Goal: Task Accomplishment & Management: Use online tool/utility

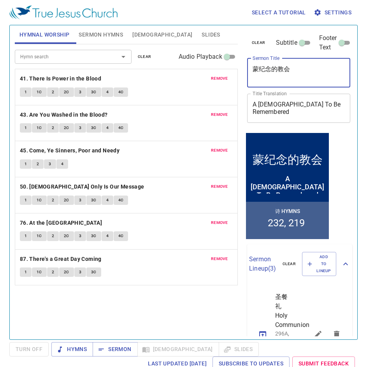
drag, startPoint x: 309, startPoint y: 72, endPoint x: 245, endPoint y: 71, distance: 63.8
click at [245, 71] on div "clear Subtitle Footer Text Sermon Title 蒙纪念的[DEMOGRAPHIC_DATA] x Sermon Title T…" at bounding box center [298, 78] width 108 height 106
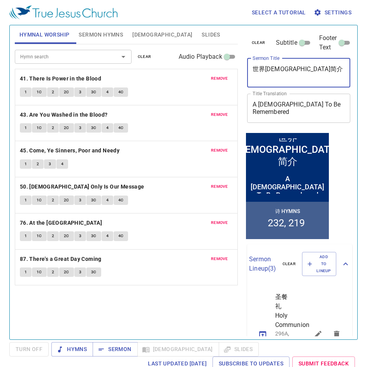
type textarea "世界[DEMOGRAPHIC_DATA]简介"
click at [340, 107] on div "A [DEMOGRAPHIC_DATA] To Be Remembered x Title Translation" at bounding box center [298, 108] width 103 height 29
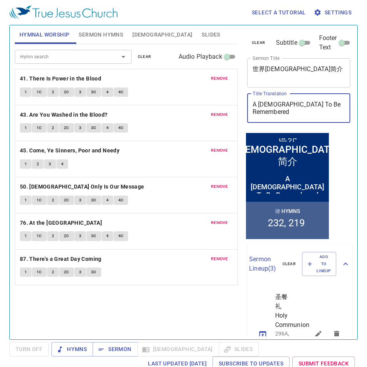
click at [338, 107] on textarea "A Church To Be Remembered" at bounding box center [298, 108] width 93 height 15
type textarea "A"
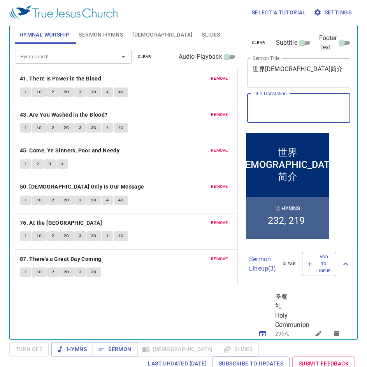
type textarea "U"
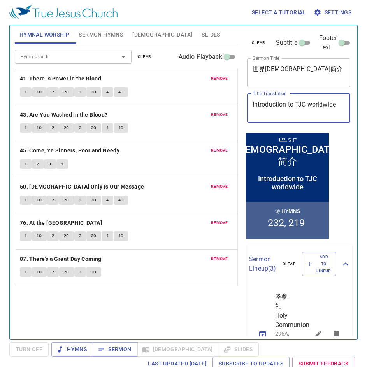
type textarea "Introduction to TJC worldwide"
click at [99, 36] on span "Sermon Hymns" at bounding box center [101, 35] width 44 height 10
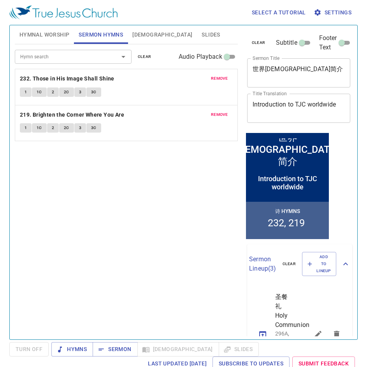
click at [229, 83] on button "remove" at bounding box center [219, 78] width 26 height 9
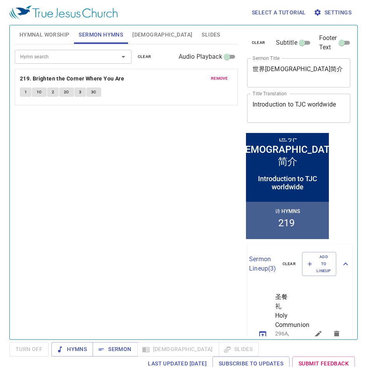
click at [229, 82] on button "remove" at bounding box center [219, 78] width 26 height 9
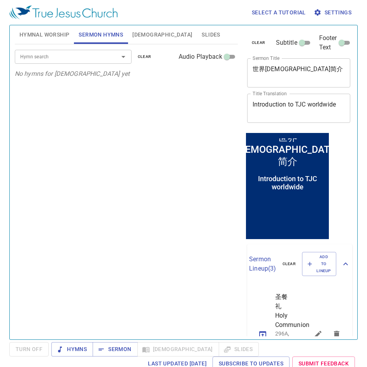
click at [211, 149] on div "Hymn search Hymn search clear Audio Playback No hymns for sermon yet" at bounding box center [126, 188] width 223 height 289
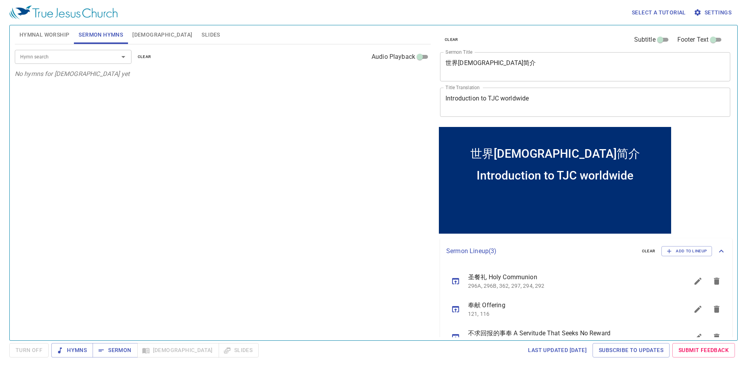
click at [54, 37] on span "Hymnal Worship" at bounding box center [44, 35] width 50 height 10
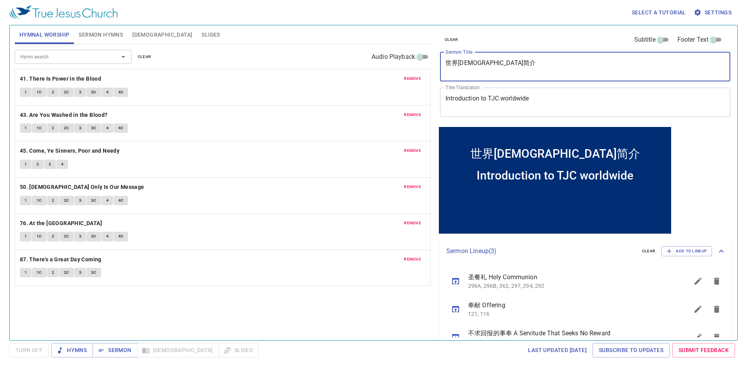
drag, startPoint x: 515, startPoint y: 66, endPoint x: 437, endPoint y: 64, distance: 77.8
click at [437, 64] on div "clear Subtitle Footer Text Sermon Title 世界真耶稣教会简介 x Sermon Title Title Translat…" at bounding box center [584, 75] width 295 height 100
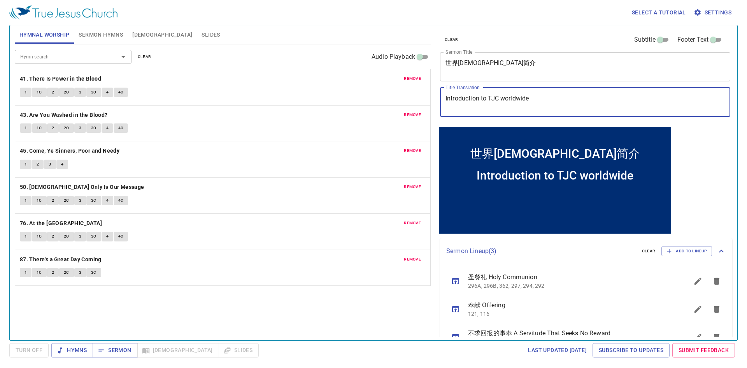
drag, startPoint x: 546, startPoint y: 100, endPoint x: 433, endPoint y: 97, distance: 112.9
click at [433, 97] on div "Hymnal Worship Sermon Hymns Bible Slides Hymn search Hymn search clear Audio Pl…" at bounding box center [374, 179] width 724 height 315
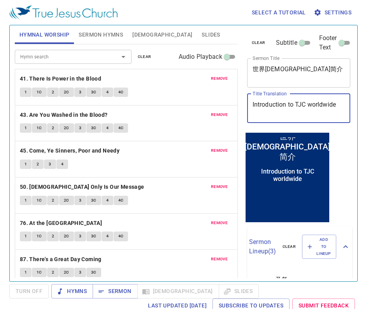
click at [111, 28] on button "Sermon Hymns" at bounding box center [101, 34] width 54 height 19
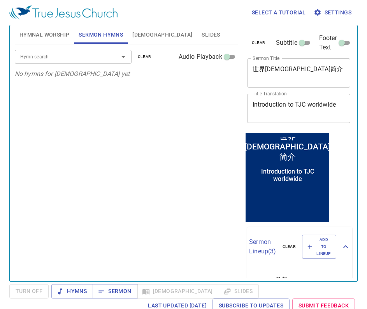
click at [116, 112] on div "Hymn search Hymn search clear Audio Playback No hymns for sermon yet" at bounding box center [126, 159] width 223 height 230
click at [142, 33] on span "[DEMOGRAPHIC_DATA]" at bounding box center [162, 35] width 60 height 10
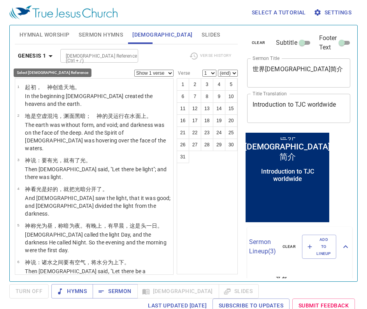
click at [44, 51] on b "Genesis 1" at bounding box center [32, 56] width 28 height 10
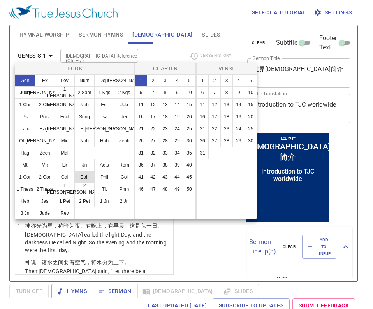
click at [87, 177] on button "Eph" at bounding box center [84, 177] width 20 height 12
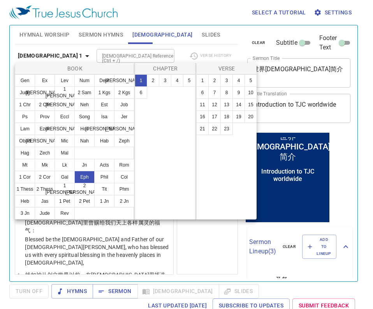
click at [144, 76] on button "1" at bounding box center [141, 80] width 12 height 12
click at [251, 95] on button "10" at bounding box center [250, 92] width 12 height 12
select select "10"
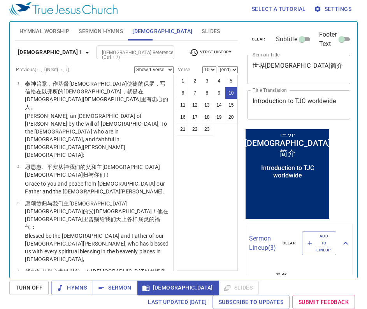
scroll to position [272, 0]
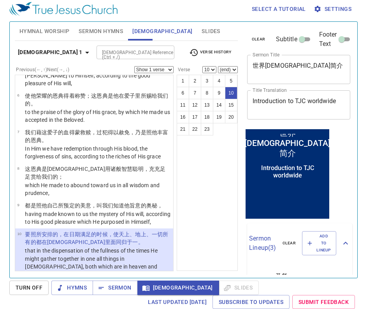
click at [42, 30] on span "Hymnal Worship" at bounding box center [44, 31] width 50 height 10
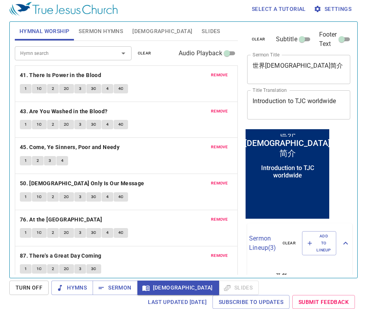
click at [124, 33] on button "Sermon Hymns" at bounding box center [101, 31] width 54 height 19
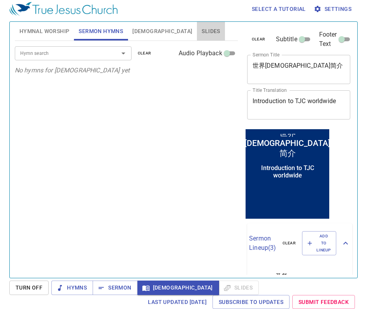
drag, startPoint x: 155, startPoint y: 32, endPoint x: 160, endPoint y: 32, distance: 5.1
click at [197, 32] on button "Slides" at bounding box center [211, 31] width 28 height 19
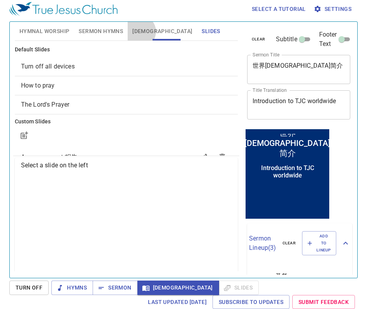
click at [140, 32] on span "[DEMOGRAPHIC_DATA]" at bounding box center [162, 31] width 60 height 10
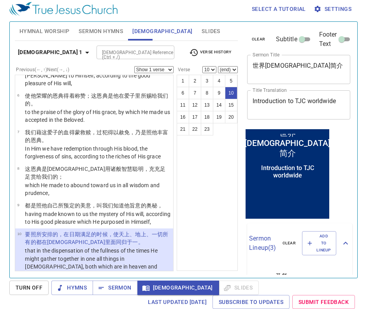
click at [99, 30] on span "Sermon Hymns" at bounding box center [101, 31] width 44 height 10
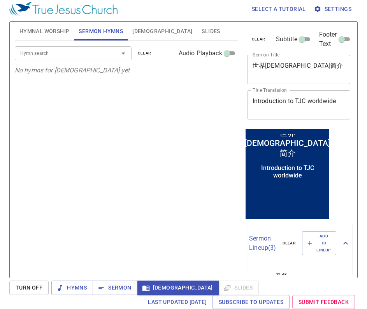
click at [135, 33] on span "[DEMOGRAPHIC_DATA]" at bounding box center [162, 31] width 60 height 10
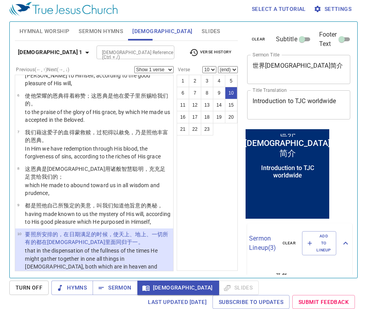
click at [105, 230] on p "要照所安排的 ，在日期 满足 的时候，使天上 、地上 、一切所有的 都在基督 里面 同归于一 。" at bounding box center [98, 238] width 146 height 16
click at [202, 30] on span "Slides" at bounding box center [211, 31] width 18 height 10
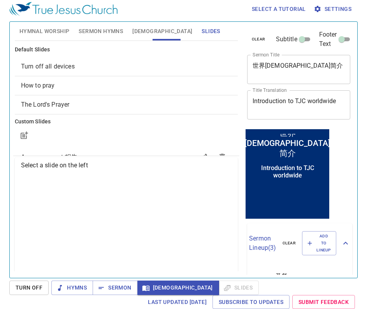
click at [70, 80] on div "How to pray" at bounding box center [126, 85] width 223 height 19
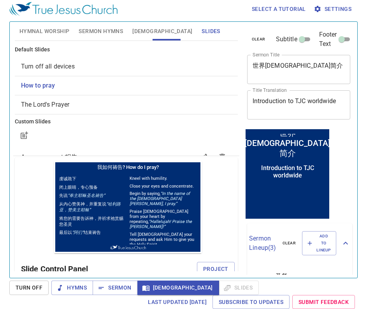
scroll to position [0, 0]
click at [202, 262] on button "Project" at bounding box center [216, 269] width 38 height 14
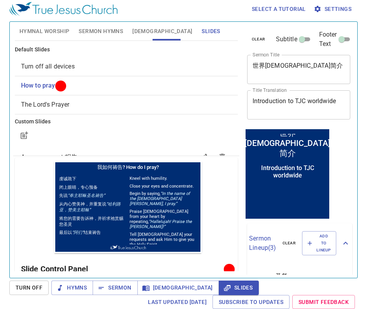
click at [112, 39] on button "Sermon Hymns" at bounding box center [101, 31] width 54 height 19
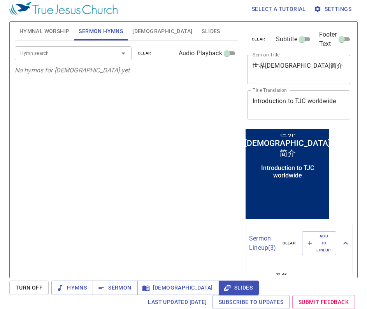
click at [141, 30] on span "[DEMOGRAPHIC_DATA]" at bounding box center [162, 31] width 60 height 10
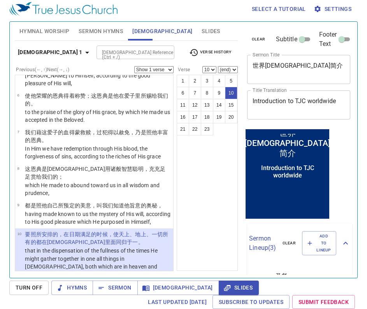
click at [119, 247] on p "that in the dispensation of the fullness of the times He might gather together …" at bounding box center [98, 262] width 146 height 31
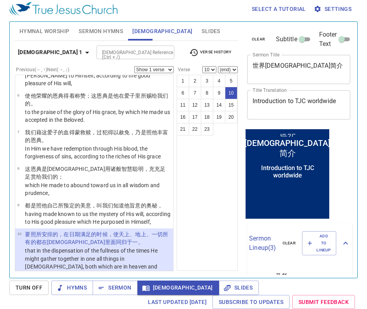
click at [202, 28] on span "Slides" at bounding box center [211, 31] width 18 height 10
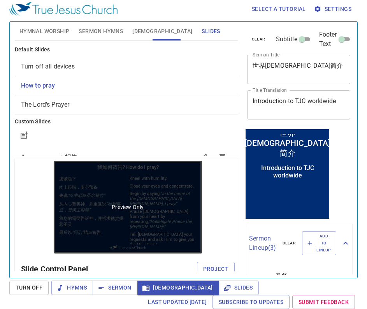
click at [120, 210] on p "Preview Only" at bounding box center [128, 207] width 32 height 8
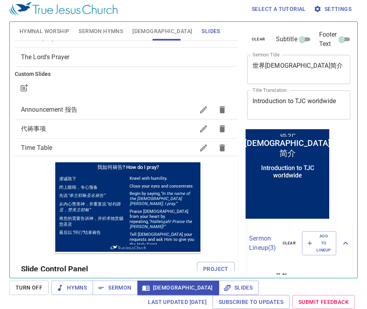
scroll to position [76, 0]
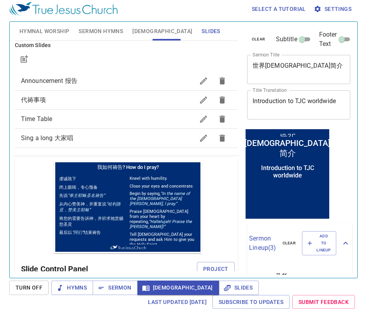
click at [68, 84] on span "Announcement 报告" at bounding box center [49, 80] width 56 height 7
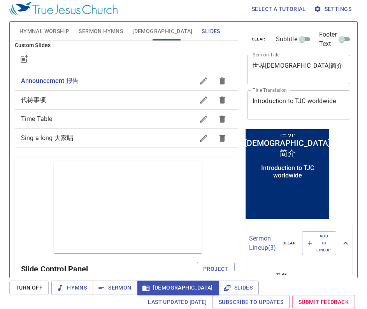
click at [51, 99] on span "代祷事项" at bounding box center [107, 99] width 173 height 9
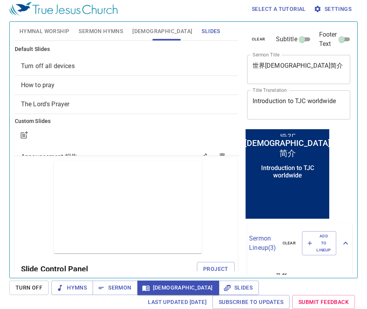
scroll to position [0, 0]
click at [216, 272] on div "Hymnal Worship Sermon Hymns Bible Slides Hymn search Hymn search clear Audio Pl…" at bounding box center [126, 147] width 229 height 256
click at [217, 268] on span "Project" at bounding box center [215, 269] width 25 height 10
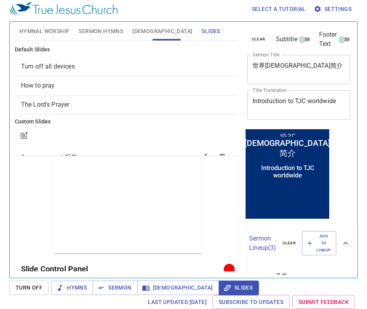
click at [39, 25] on button "Hymnal Worship" at bounding box center [45, 31] width 60 height 19
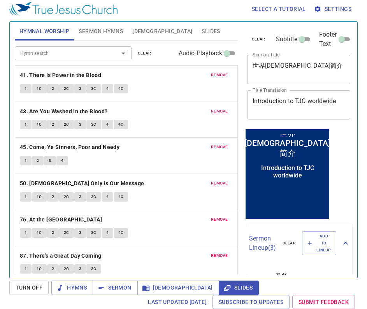
click at [202, 32] on span "Slides" at bounding box center [211, 31] width 18 height 10
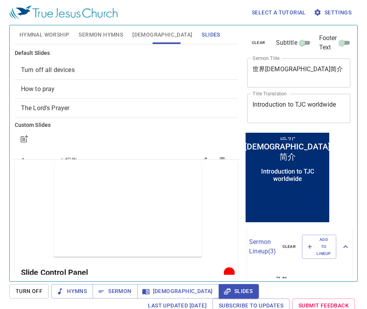
click at [71, 89] on span "How to pray" at bounding box center [126, 88] width 210 height 9
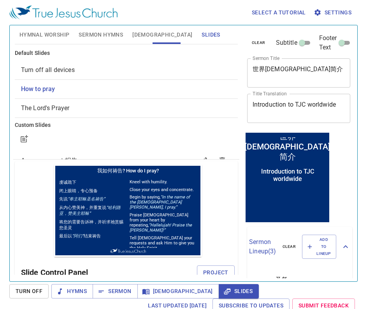
click at [212, 268] on span "Project" at bounding box center [215, 273] width 25 height 10
click at [225, 289] on span "Slides" at bounding box center [239, 291] width 28 height 10
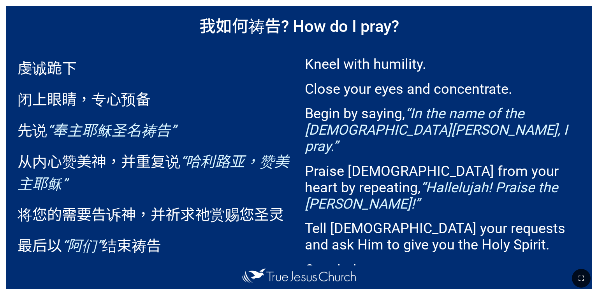
click at [539, 61] on p "Kneel with humility." at bounding box center [442, 64] width 275 height 16
drag, startPoint x: 584, startPoint y: 274, endPoint x: 585, endPoint y: 296, distance: 22.2
click at [585, 273] on icon "button" at bounding box center [580, 277] width 9 height 9
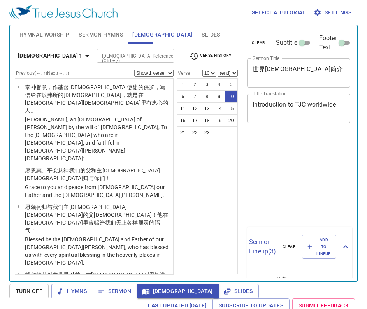
select select "10"
select select "5"
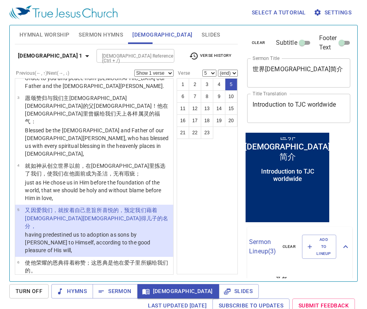
click at [99, 39] on span "Sermon Hymns" at bounding box center [101, 35] width 44 height 10
